Goal: Task Accomplishment & Management: Manage account settings

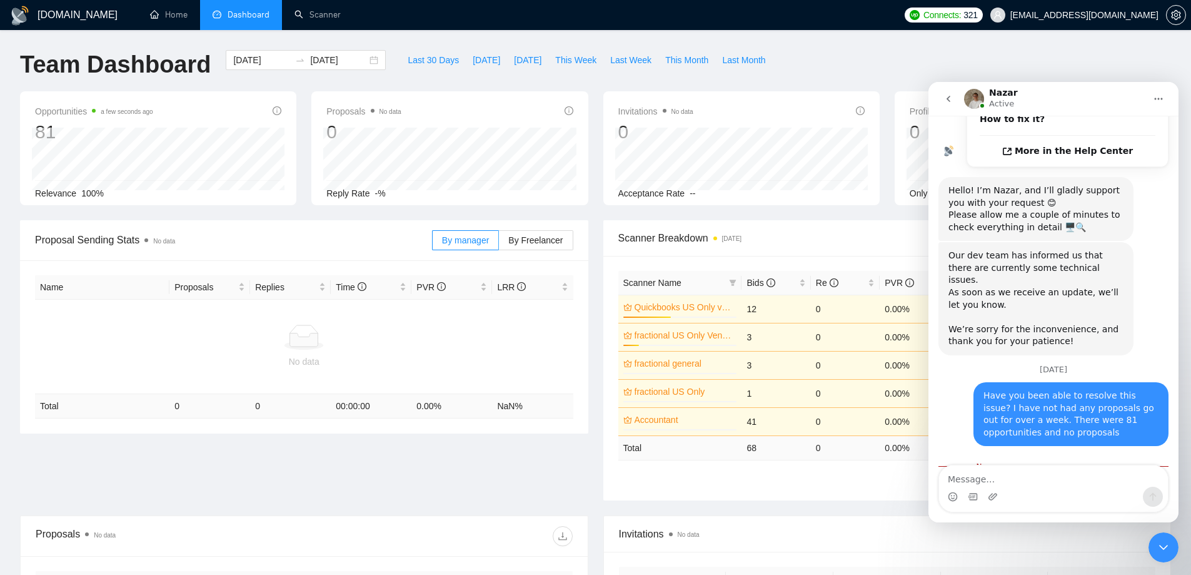
scroll to position [496, 0]
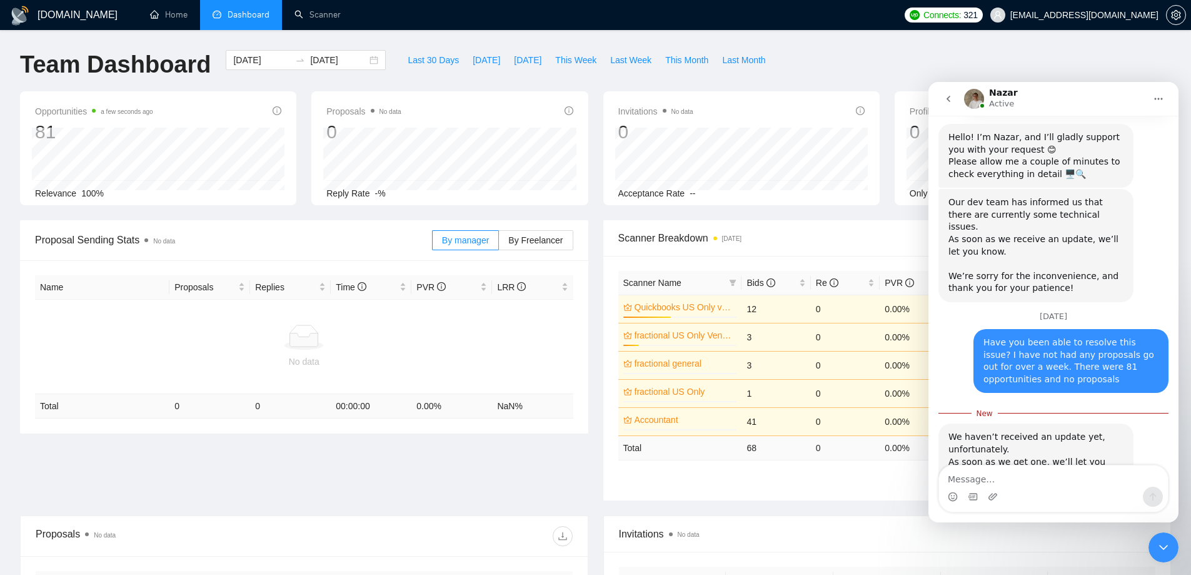
click at [1068, 479] on textarea "Message…" at bounding box center [1053, 475] width 229 height 21
type textarea "Thank you"
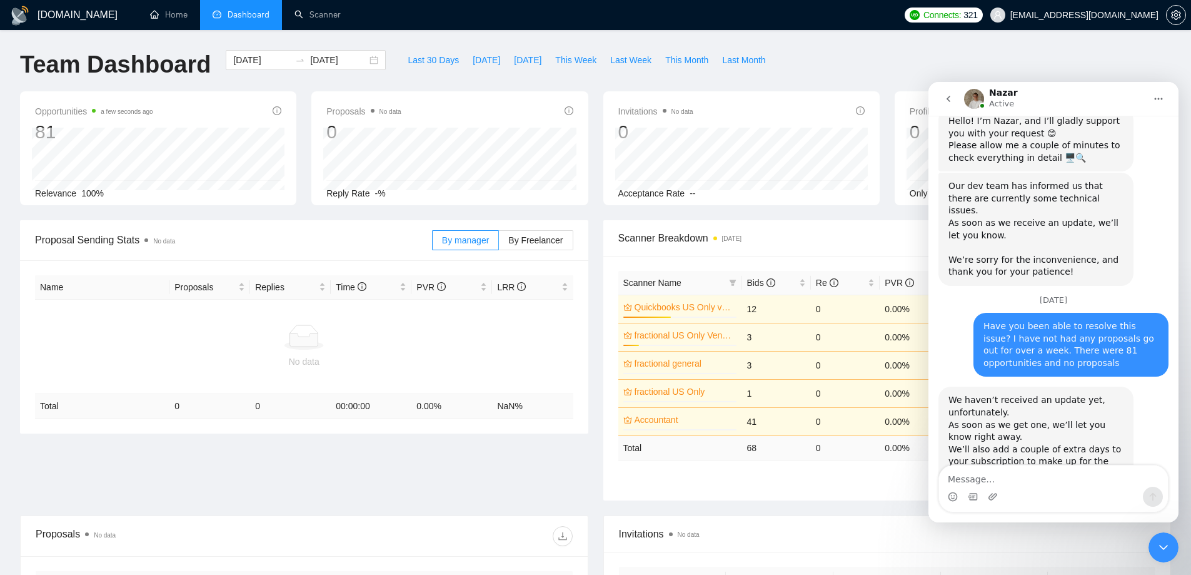
click at [1034, 59] on div "Team Dashboard [DATE] [DATE] Last 30 Days [DATE] [DATE] This Week Last Week Thi…" at bounding box center [596, 70] width 1166 height 41
click at [1165, 555] on div "Close Intercom Messenger" at bounding box center [1164, 547] width 30 height 30
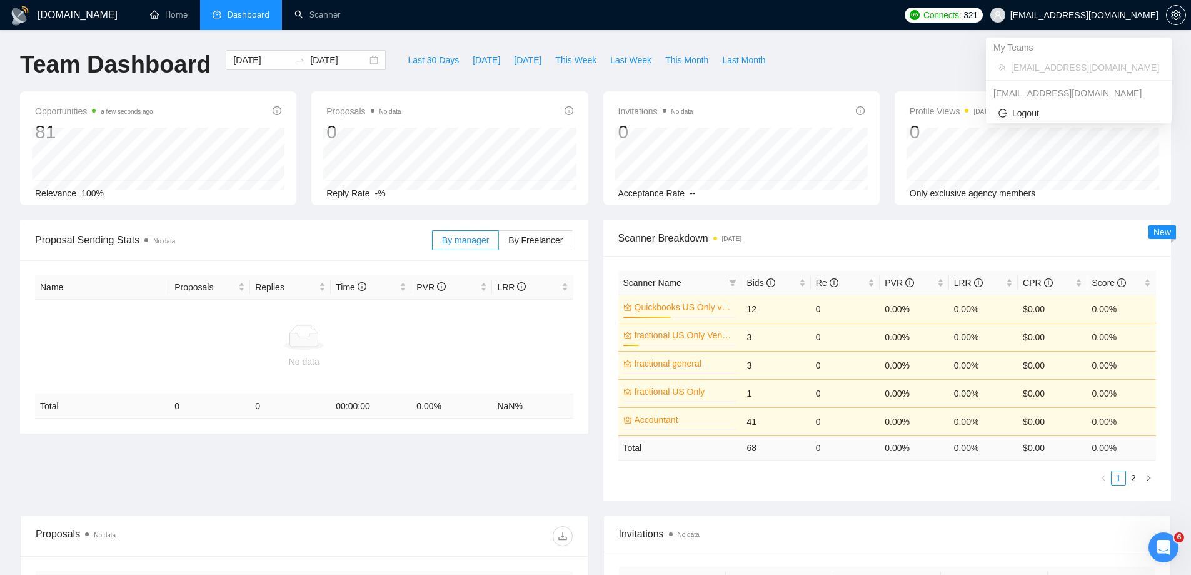
click at [1091, 15] on span "[EMAIL_ADDRESS][DOMAIN_NAME]" at bounding box center [1085, 15] width 148 height 0
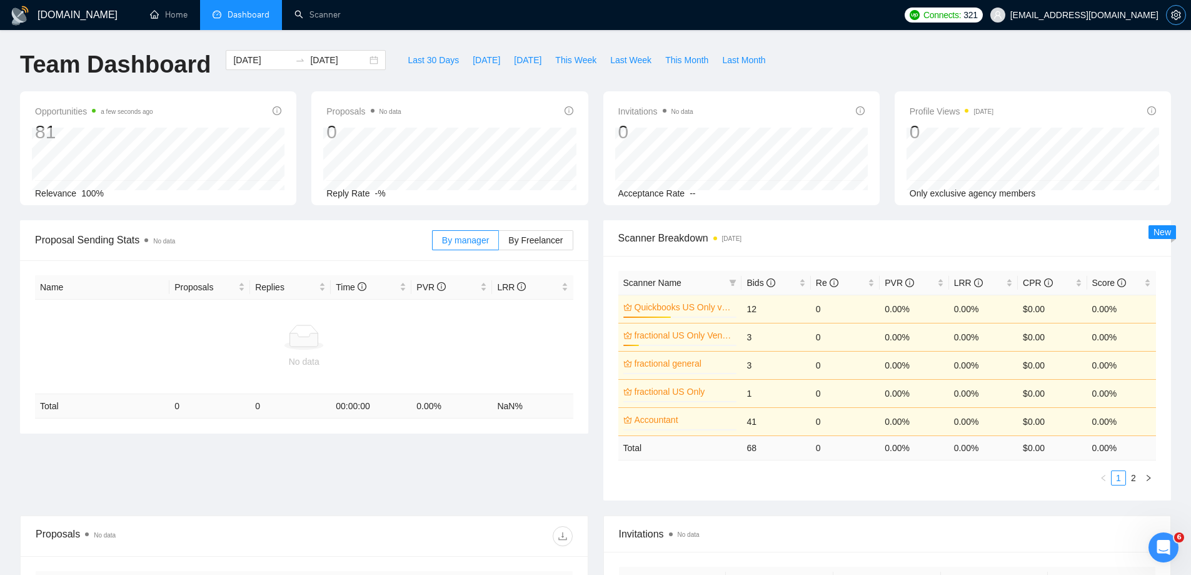
click at [1177, 15] on icon "setting" at bounding box center [1176, 15] width 10 height 10
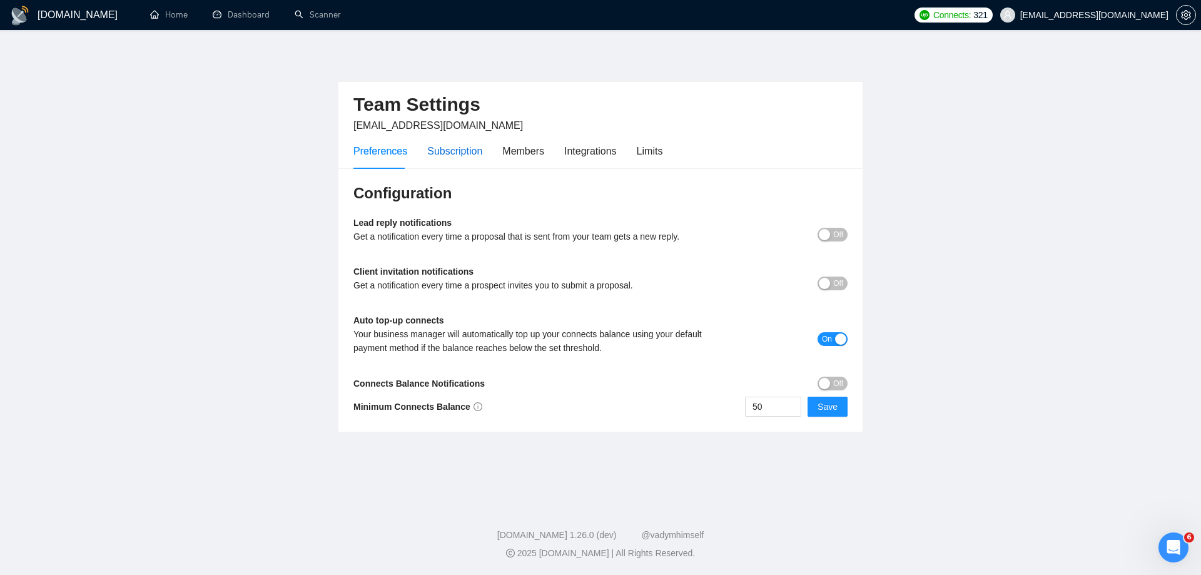
click at [454, 151] on div "Subscription" at bounding box center [454, 151] width 55 height 16
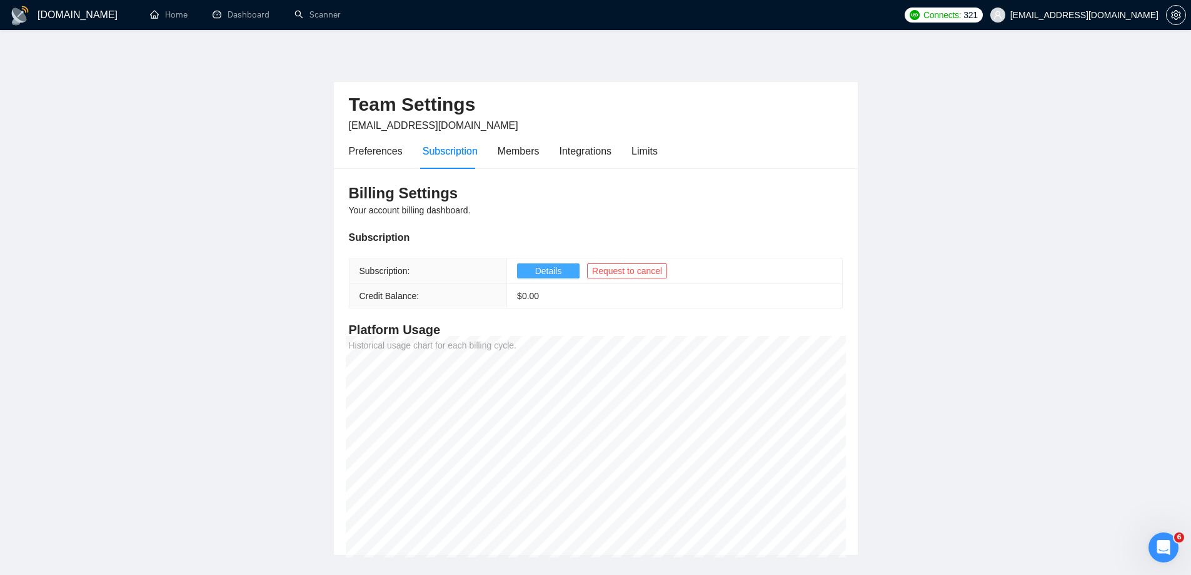
click at [542, 274] on span "Details" at bounding box center [548, 271] width 27 height 14
